Goal: Book appointment/travel/reservation

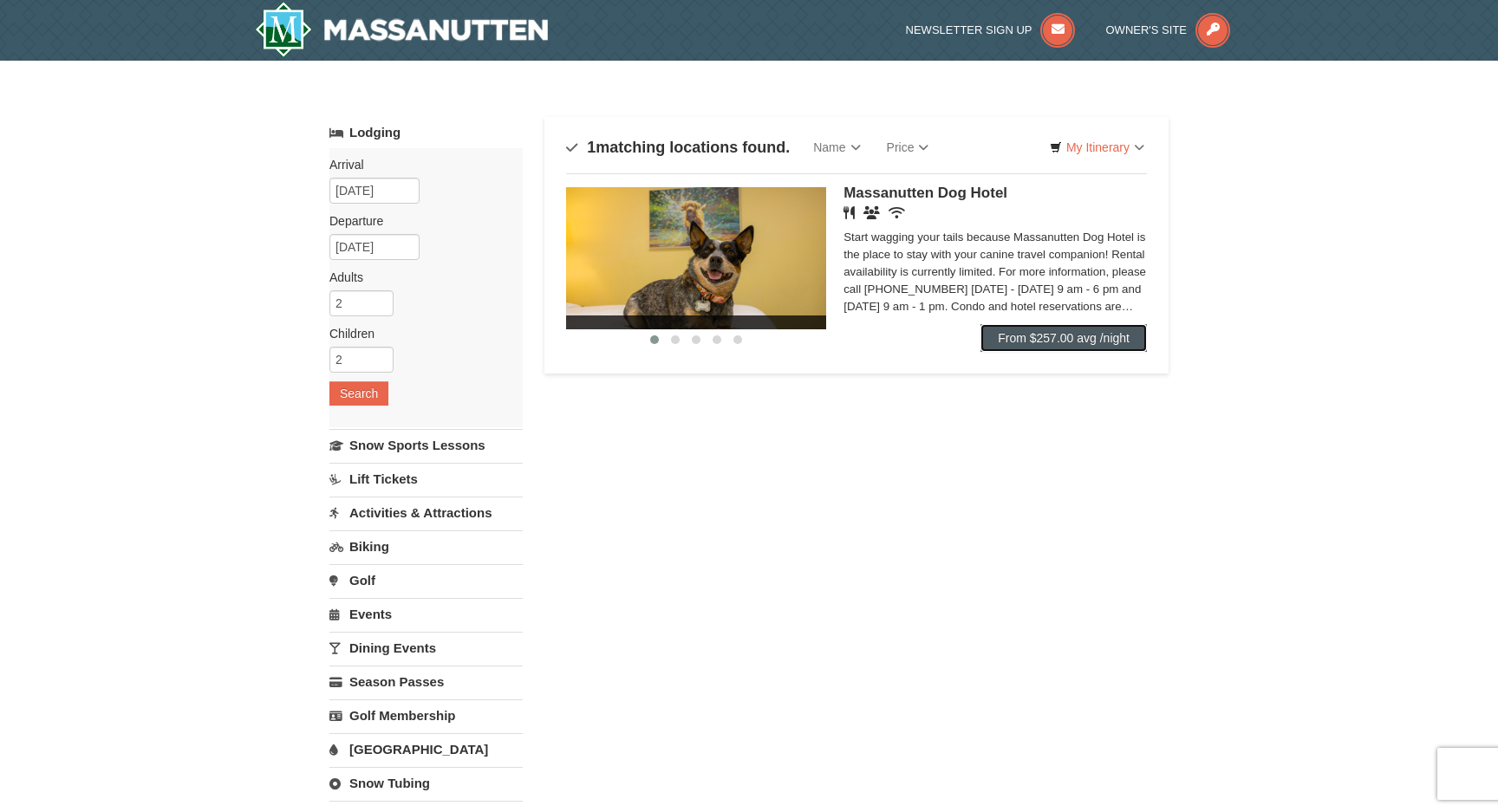
click at [1053, 330] on link "From $257.00 avg /night" at bounding box center [1064, 338] width 167 height 28
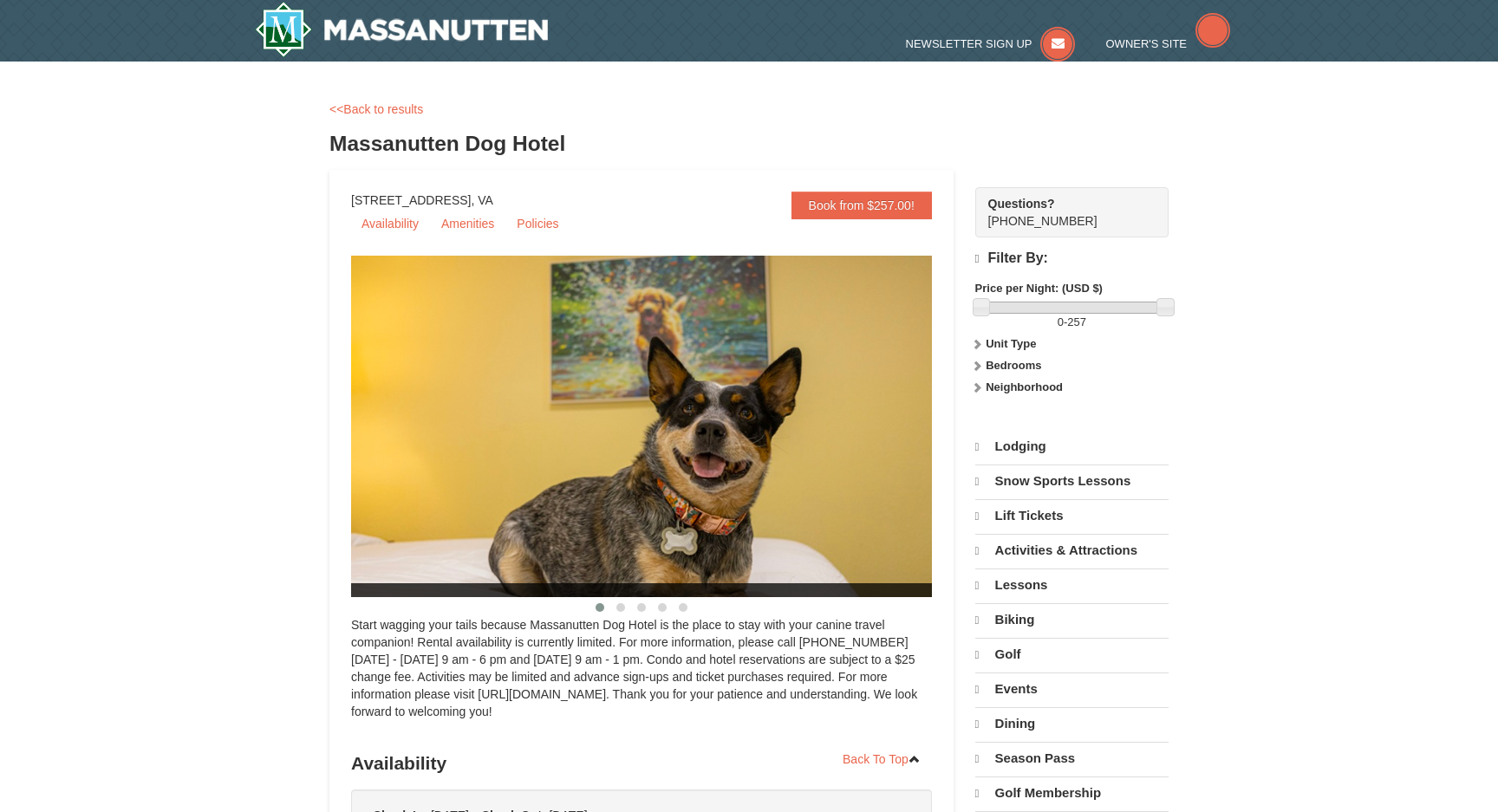
select select "10"
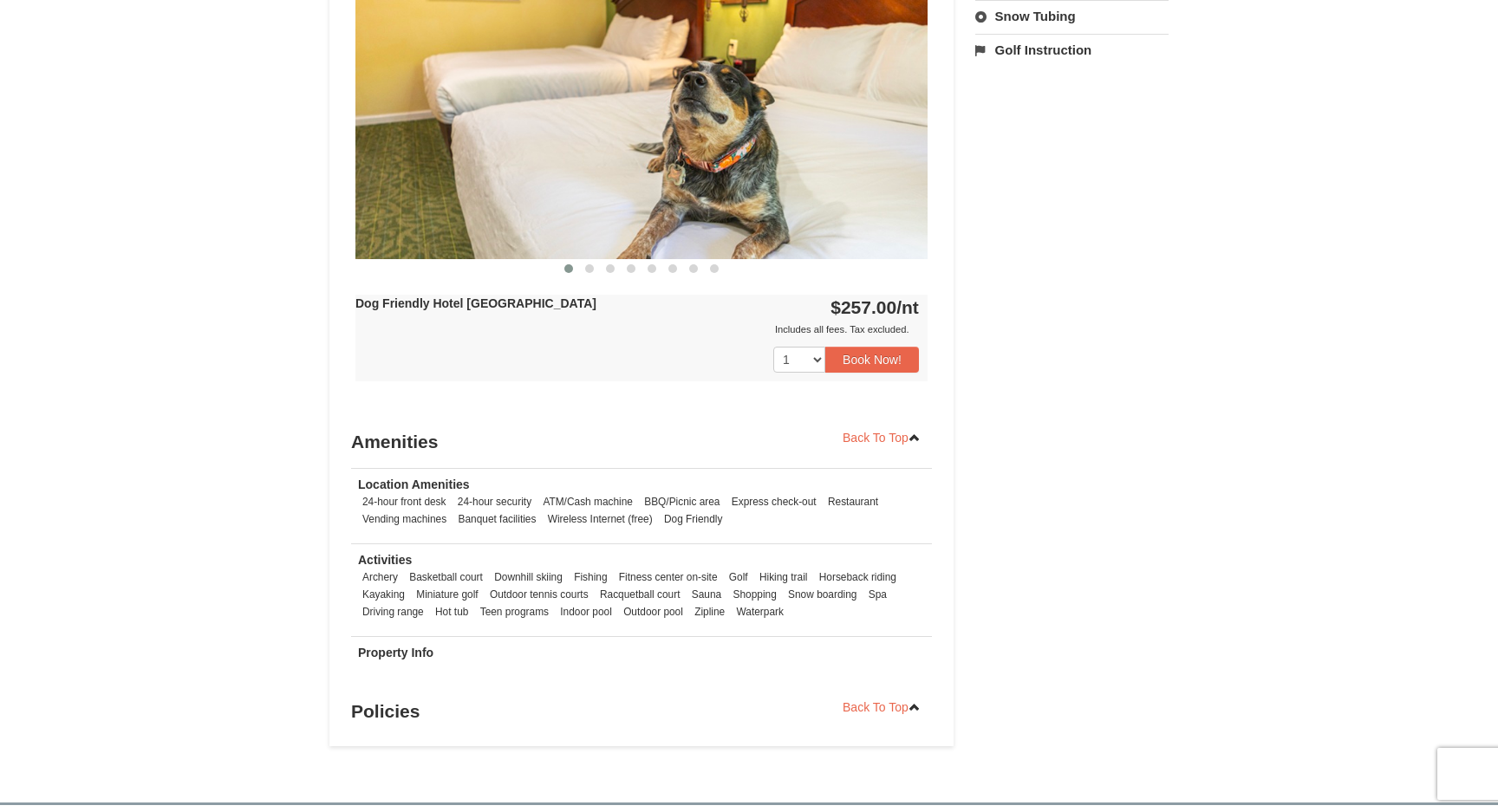
scroll to position [800, 0]
